Goal: Transaction & Acquisition: Download file/media

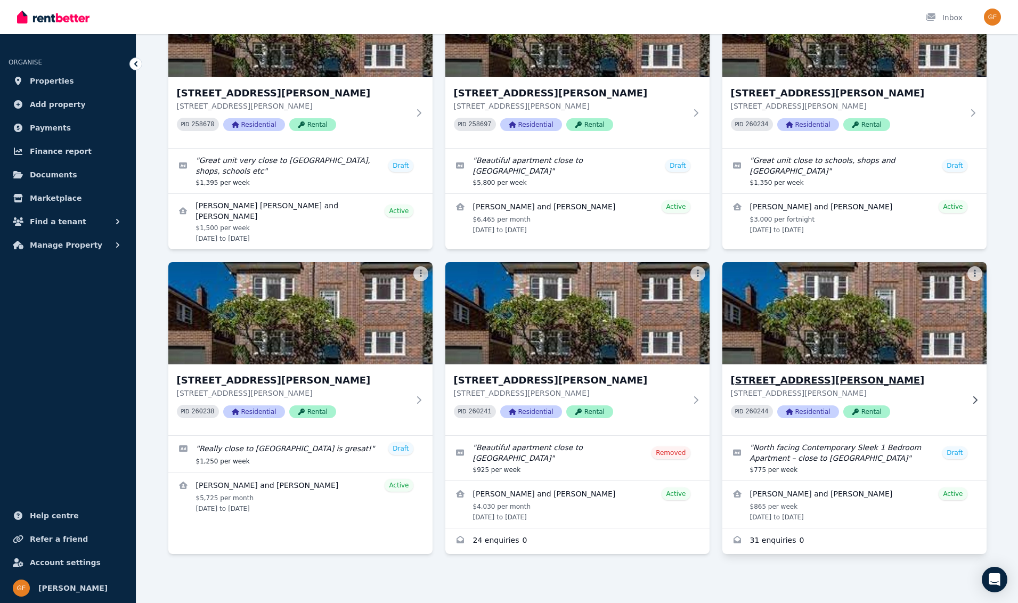
click at [863, 414] on span "Rental" at bounding box center [866, 411] width 47 height 13
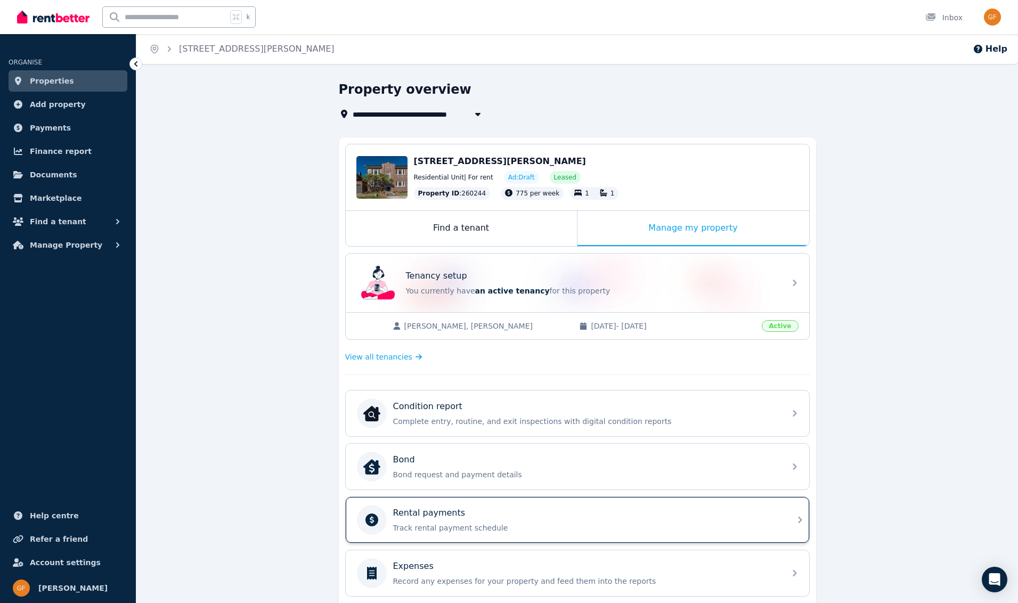
click at [574, 516] on div "Rental payments" at bounding box center [586, 513] width 386 height 13
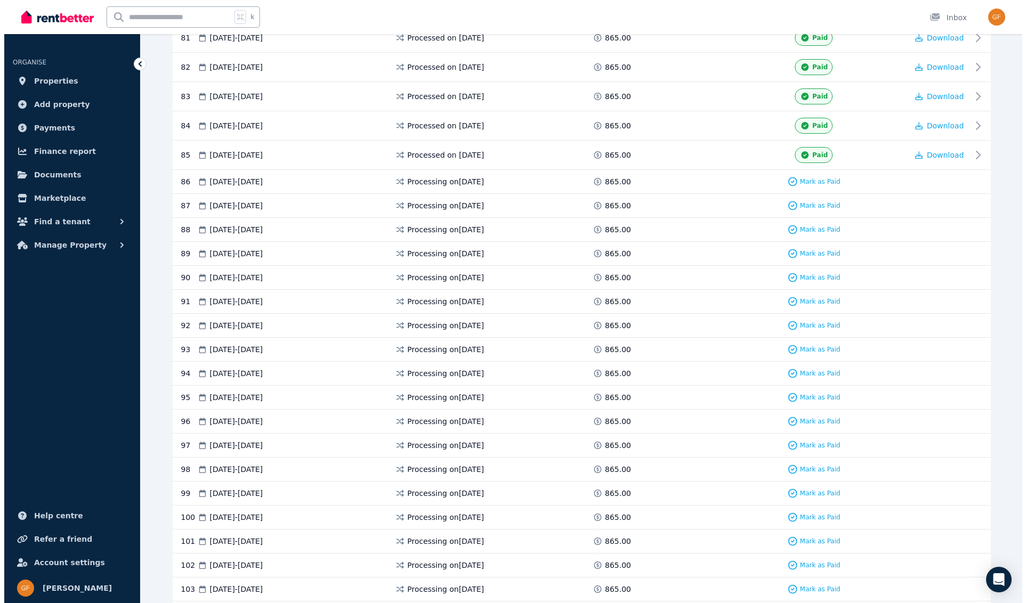
scroll to position [2598, 0]
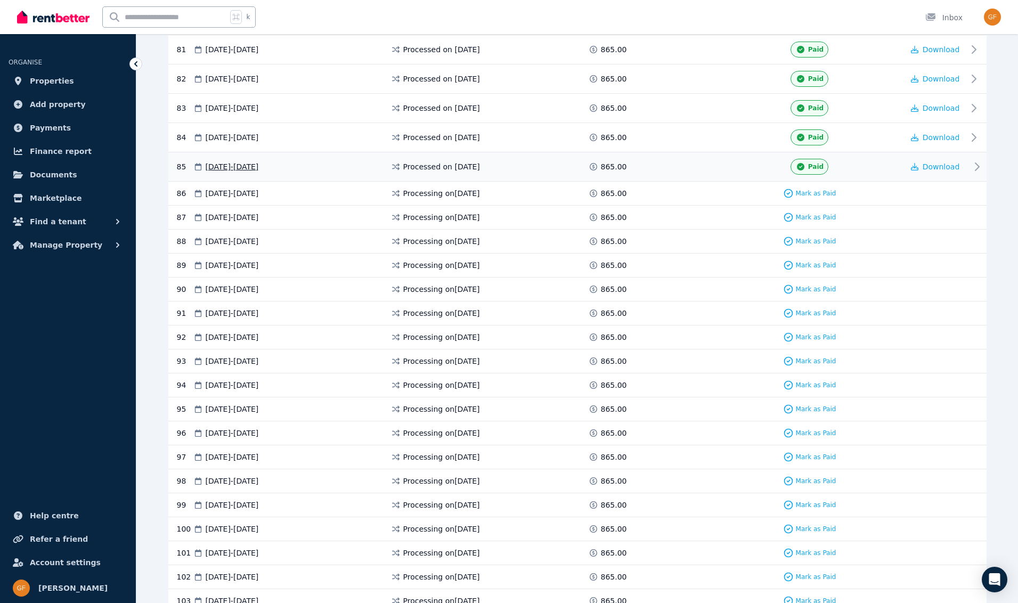
click at [813, 170] on div "Paid" at bounding box center [810, 167] width 38 height 16
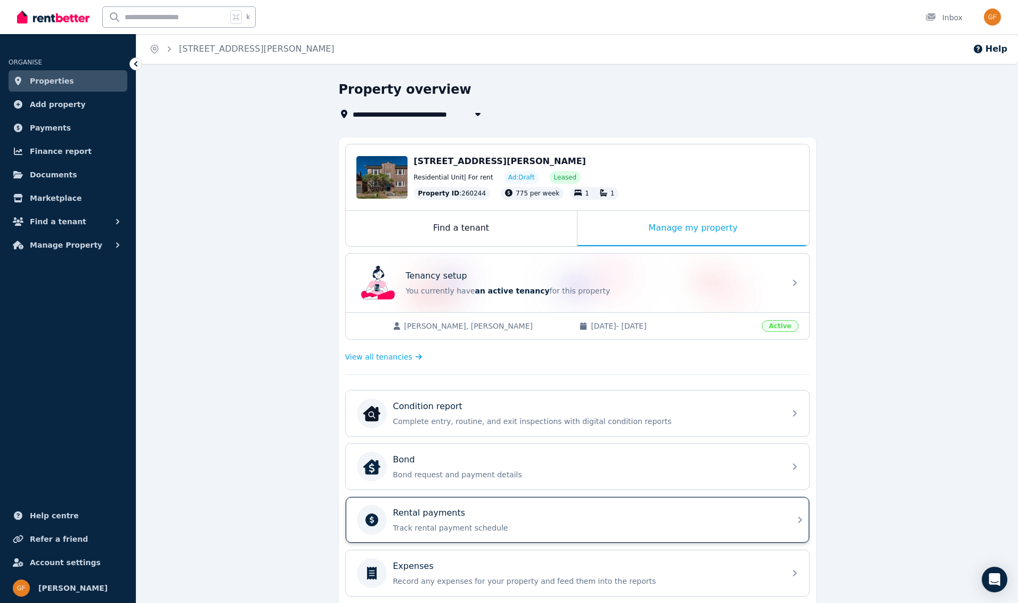
click at [447, 519] on div "Rental payments Track rental payment schedule" at bounding box center [586, 520] width 386 height 27
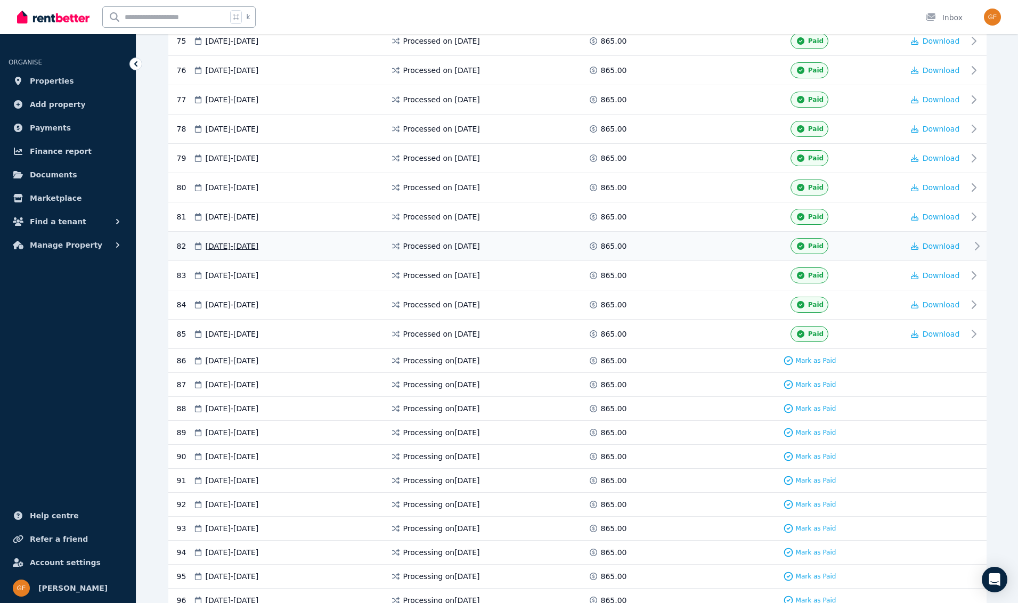
scroll to position [2431, 0]
click at [934, 333] on span "Download" at bounding box center [941, 333] width 37 height 9
click at [51, 79] on span "Properties" at bounding box center [52, 81] width 44 height 13
